Goal: Transaction & Acquisition: Purchase product/service

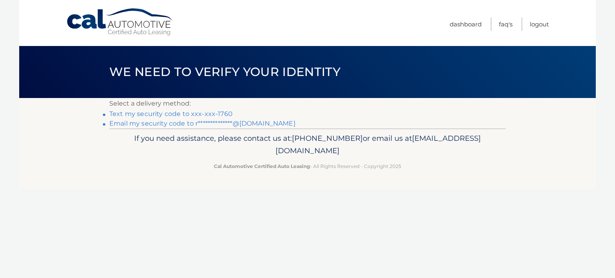
click at [174, 113] on link "Text my security code to xxx-xxx-1760" at bounding box center [170, 114] width 123 height 8
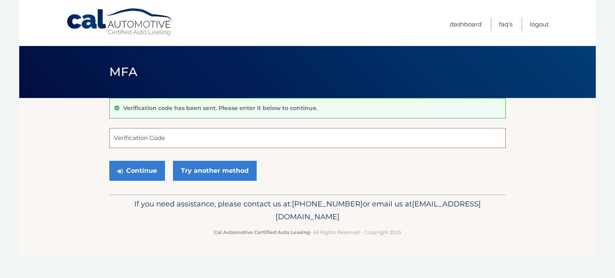
click at [157, 139] on input "Verification Code" at bounding box center [307, 138] width 397 height 20
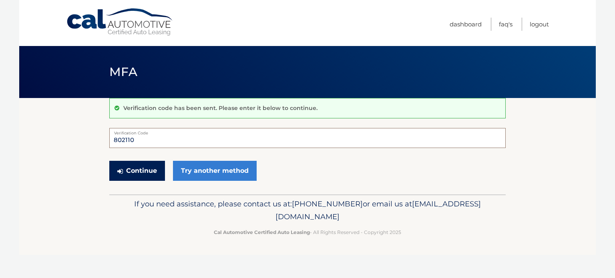
type input "802110"
click at [140, 168] on button "Continue" at bounding box center [137, 171] width 56 height 20
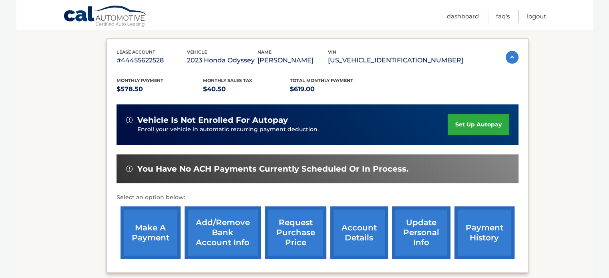
scroll to position [160, 0]
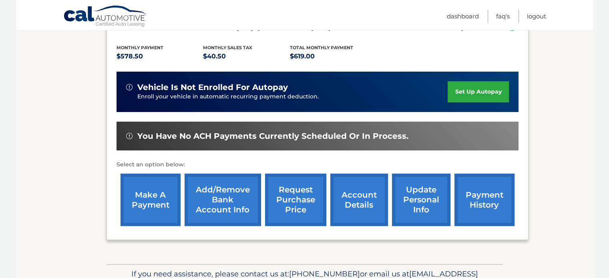
click at [155, 203] on link "make a payment" at bounding box center [151, 200] width 60 height 52
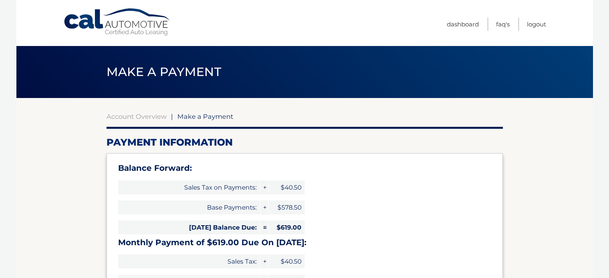
select select "ZmU1YzdlMjQtZWRhNi00NzRjLThjOGYtMGU5OGI3NmUwMTU5"
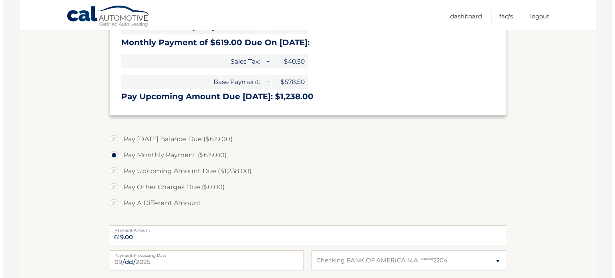
scroll to position [280, 0]
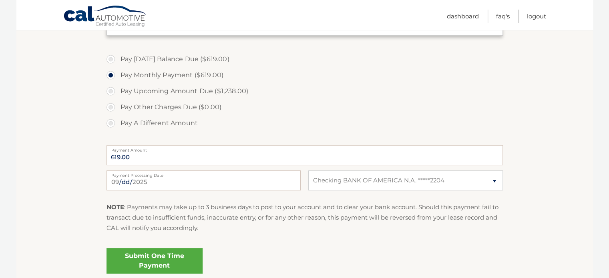
click at [157, 258] on link "Submit One Time Payment" at bounding box center [155, 261] width 96 height 26
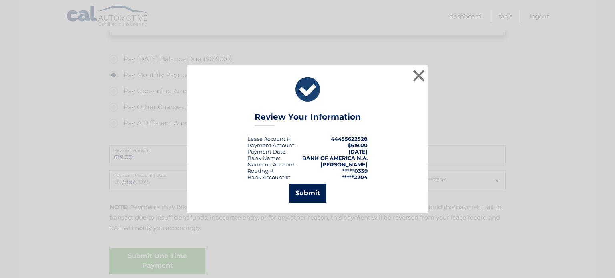
click at [309, 191] on button "Submit" at bounding box center [307, 193] width 37 height 19
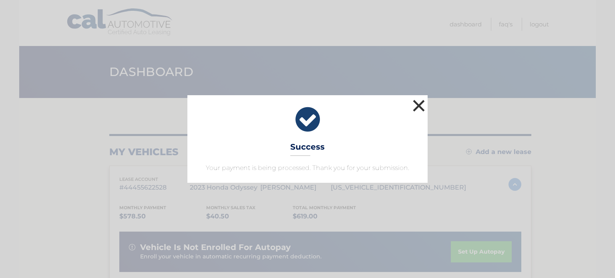
click at [417, 107] on button "×" at bounding box center [419, 106] width 16 height 16
